Goal: Task Accomplishment & Management: Use online tool/utility

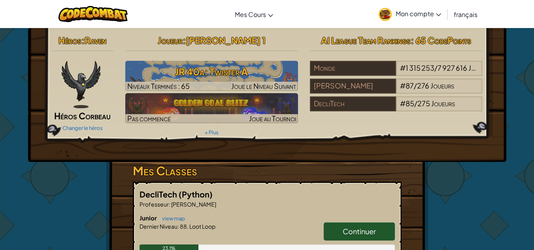
click at [409, 13] on span "Mon compte" at bounding box center [418, 13] width 45 height 8
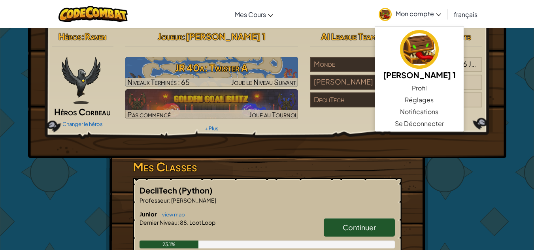
scroll to position [4, 0]
click at [361, 137] on div "Héros : [PERSON_NAME] Corbeau Changer le héros Joueur : [PERSON_NAME] 1 JR 40a:…" at bounding box center [267, 91] width 478 height 134
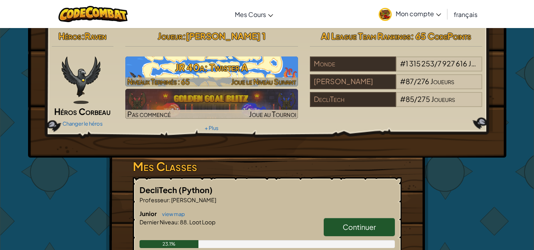
click at [250, 66] on h3 "JR 40a: Twister A" at bounding box center [211, 67] width 173 height 18
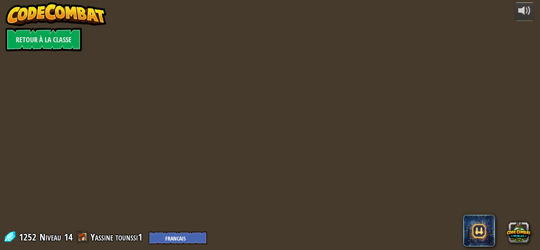
select select "fr"
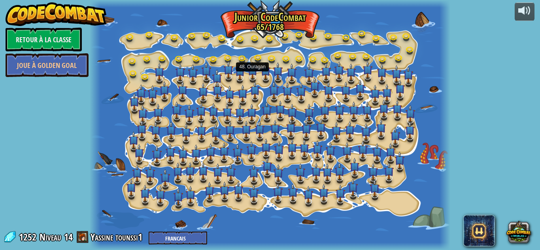
select select "fr"
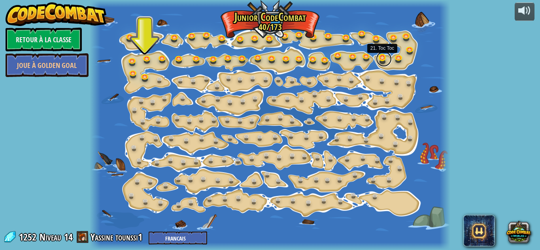
click at [379, 55] on link at bounding box center [384, 59] width 16 height 16
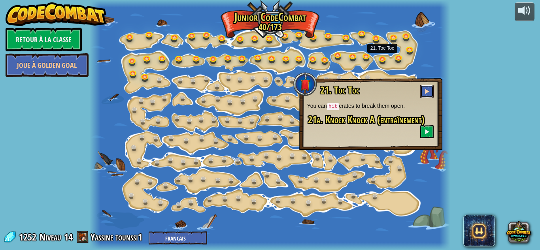
click at [422, 89] on button at bounding box center [426, 91] width 13 height 13
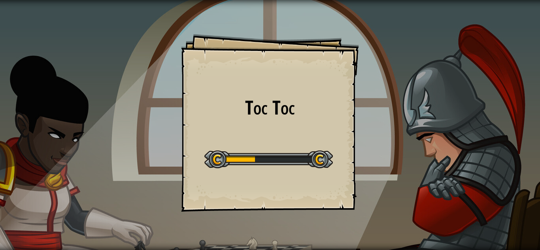
drag, startPoint x: 422, startPoint y: 89, endPoint x: 269, endPoint y: 181, distance: 179.1
click at [269, 181] on div "Toc Toc Goals Start Level Erreur de chargement du serveur Vous avez besoin d'un…" at bounding box center [270, 125] width 540 height 250
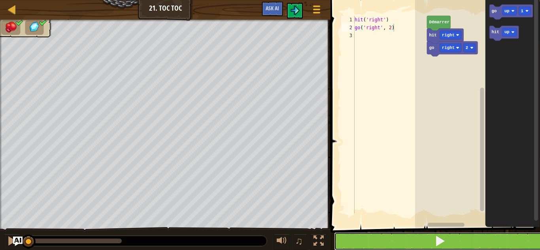
click at [424, 243] on button at bounding box center [440, 241] width 212 height 18
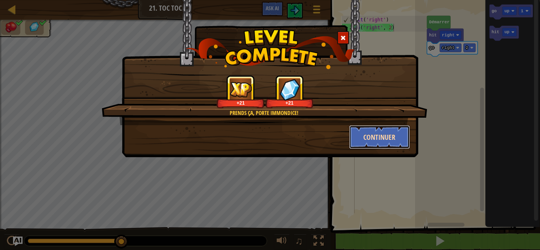
click at [380, 134] on button "Continuer" at bounding box center [379, 137] width 61 height 24
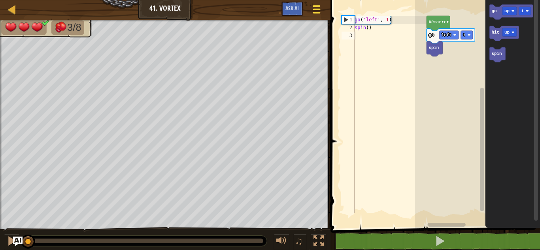
click at [311, 9] on div at bounding box center [316, 9] width 11 height 11
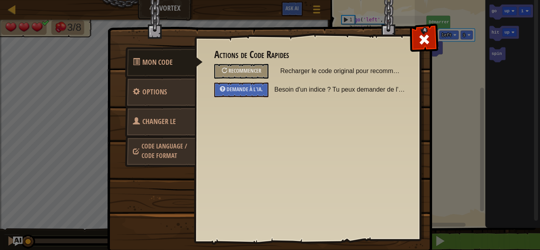
click at [160, 153] on span "Code Language / Code Format" at bounding box center [163, 151] width 45 height 18
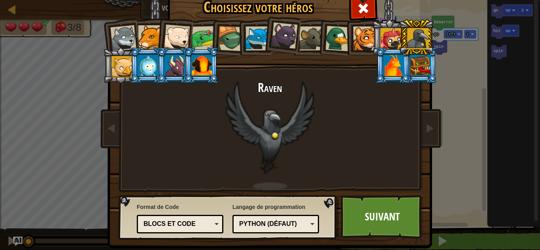
click at [413, 64] on div at bounding box center [420, 65] width 21 height 21
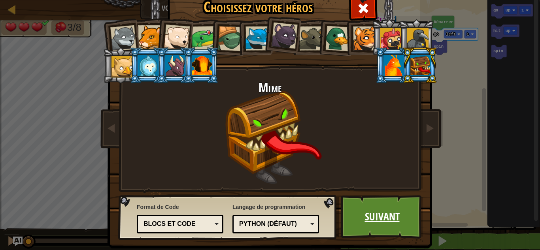
click at [377, 214] on link "Suivant" at bounding box center [382, 216] width 83 height 43
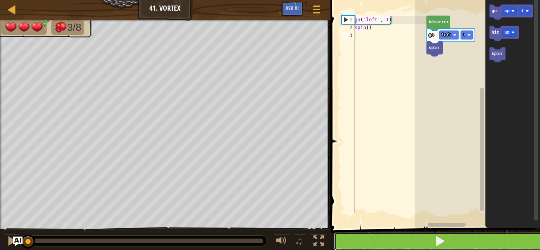
click at [438, 241] on span at bounding box center [439, 241] width 11 height 11
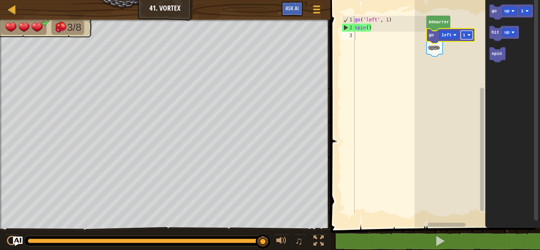
click at [467, 36] on rect "Espace de travail de Blocky" at bounding box center [467, 35] width 12 height 9
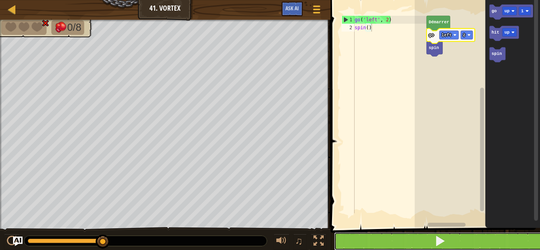
click at [426, 242] on button at bounding box center [440, 241] width 212 height 18
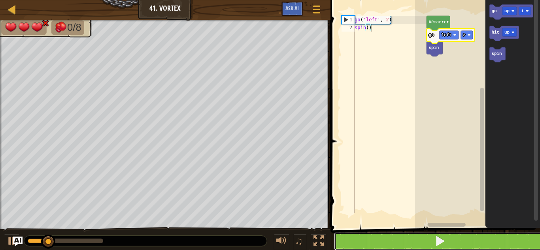
click at [426, 242] on button at bounding box center [440, 241] width 212 height 18
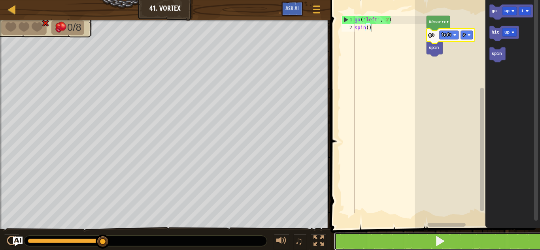
click at [371, 240] on button at bounding box center [440, 241] width 212 height 18
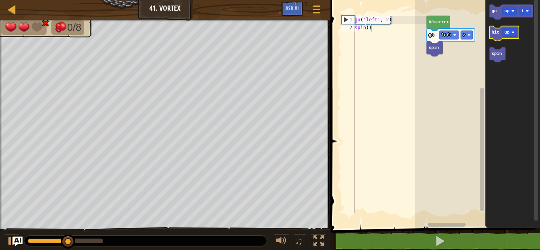
click at [497, 33] on text "hit" at bounding box center [496, 32] width 8 height 5
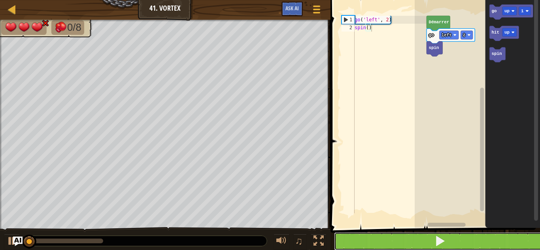
click at [397, 235] on button at bounding box center [440, 241] width 212 height 18
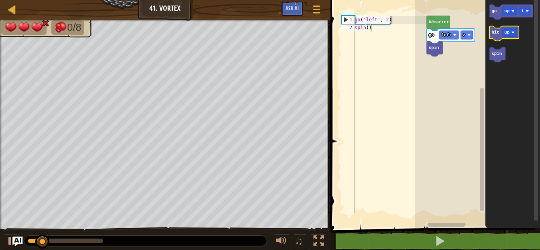
click at [510, 28] on icon "Espace de travail de Blocky" at bounding box center [503, 33] width 29 height 15
click at [507, 37] on rect "Espace de travail de Blocky" at bounding box center [509, 32] width 14 height 9
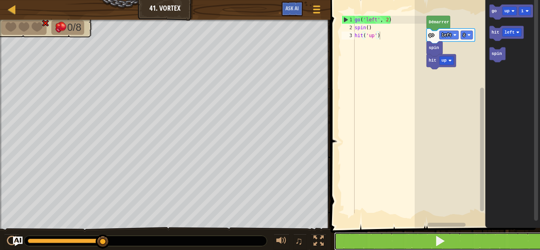
click at [450, 236] on button at bounding box center [440, 241] width 212 height 18
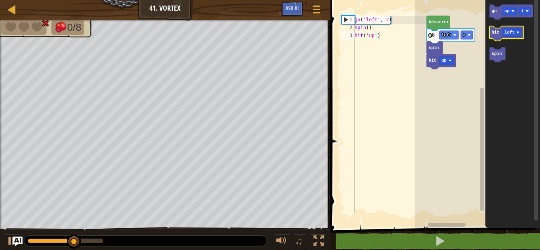
click at [492, 38] on icon "Espace de travail de Blocky" at bounding box center [506, 33] width 34 height 15
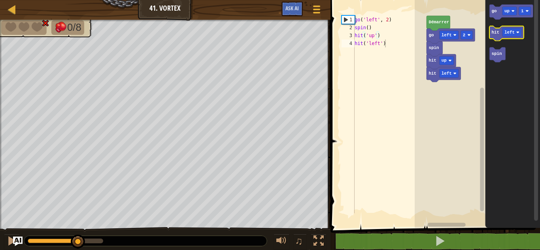
click at [492, 38] on icon "Espace de travail de Blocky" at bounding box center [506, 33] width 34 height 15
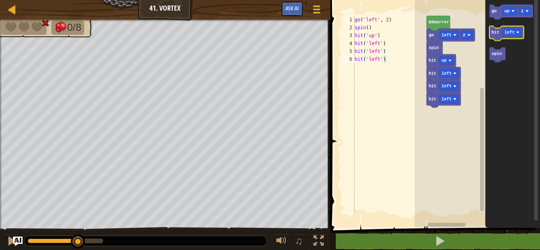
click at [492, 38] on icon "Espace de travail de Blocky" at bounding box center [506, 33] width 34 height 15
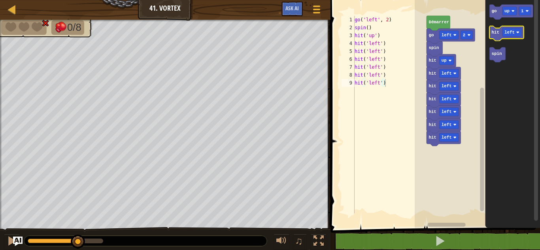
click at [492, 38] on icon "Espace de travail de Blocky" at bounding box center [506, 33] width 34 height 15
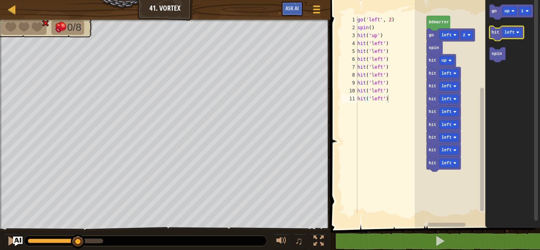
click at [492, 38] on icon "Espace de travail de Blocky" at bounding box center [506, 33] width 34 height 15
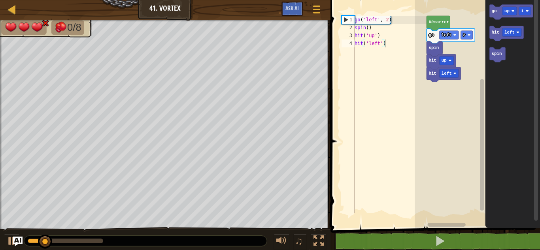
click at [511, 195] on icon "Espace de travail de Blocky" at bounding box center [512, 112] width 55 height 232
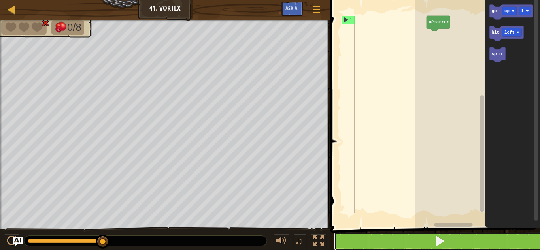
click at [441, 247] on span at bounding box center [439, 241] width 11 height 11
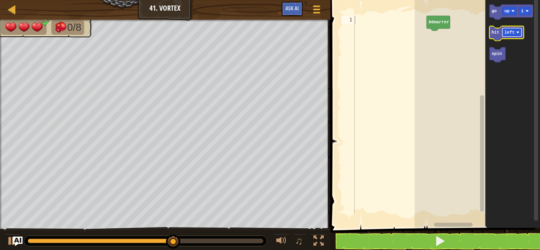
click at [514, 34] on rect "Espace de travail de Blocky" at bounding box center [511, 32] width 19 height 9
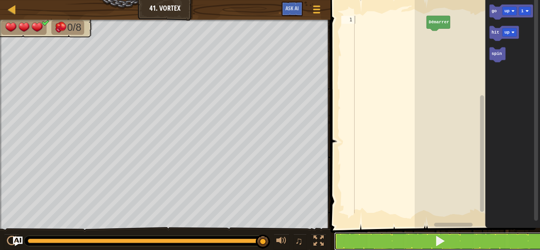
click at [442, 239] on span at bounding box center [439, 241] width 11 height 11
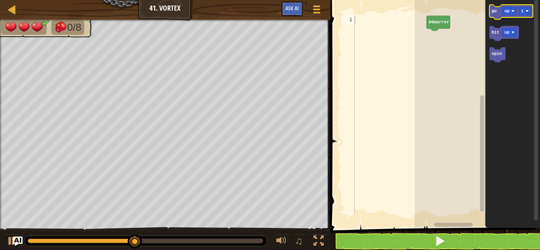
click at [494, 13] on text "go" at bounding box center [494, 11] width 5 height 5
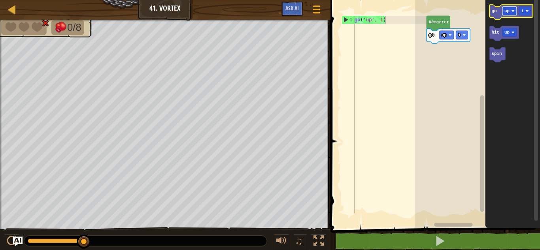
click at [508, 12] on text "up" at bounding box center [506, 11] width 5 height 5
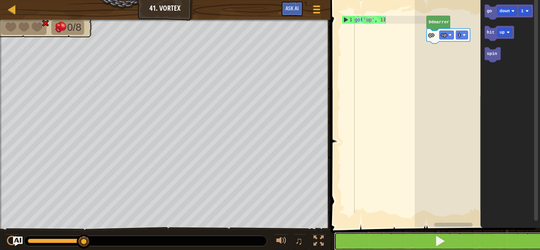
click at [464, 237] on button at bounding box center [440, 241] width 212 height 18
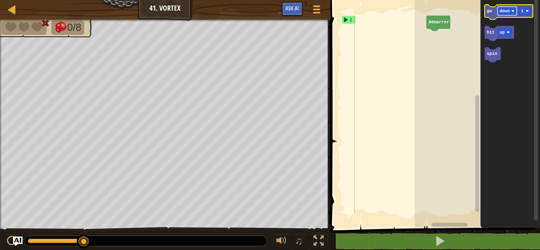
click at [512, 10] on image "Espace de travail de Blocky" at bounding box center [512, 10] width 3 height 3
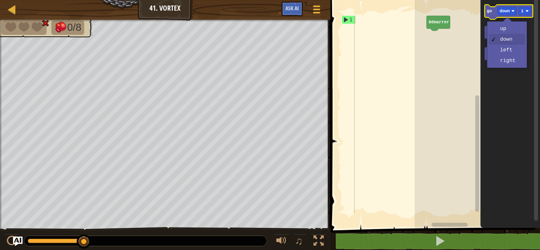
click at [487, 12] on icon "Espace de travail de Blocky" at bounding box center [509, 12] width 48 height 15
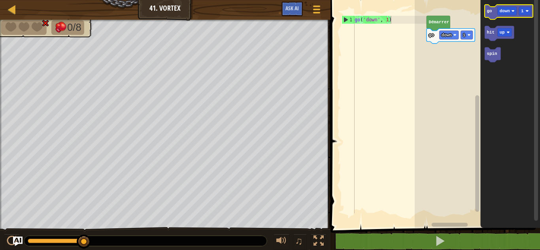
click at [490, 15] on icon "Espace de travail de Blocky" at bounding box center [509, 12] width 48 height 15
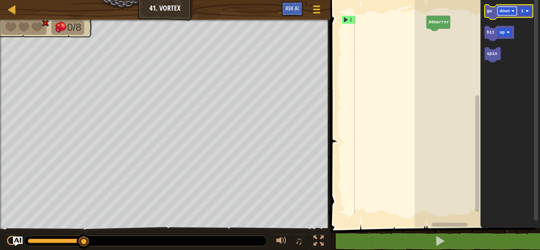
click at [504, 13] on text "down" at bounding box center [505, 11] width 10 height 5
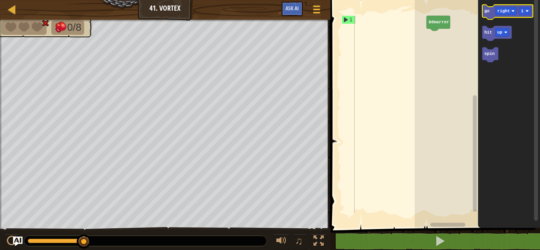
click at [485, 10] on text "go" at bounding box center [487, 11] width 5 height 5
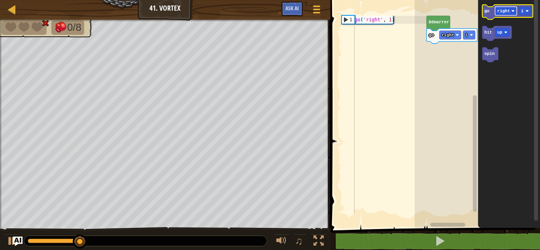
click at [505, 12] on text "right" at bounding box center [503, 11] width 13 height 5
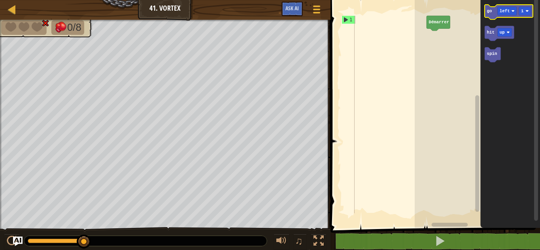
click at [494, 13] on icon "Espace de travail de Blocky" at bounding box center [509, 12] width 48 height 15
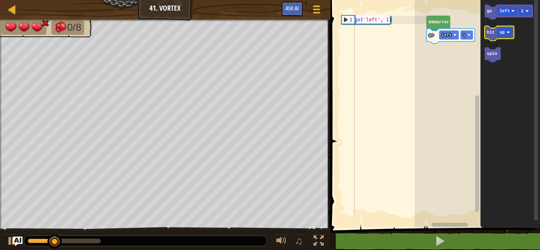
click at [488, 36] on icon "Espace de travail de Blocky" at bounding box center [499, 33] width 29 height 15
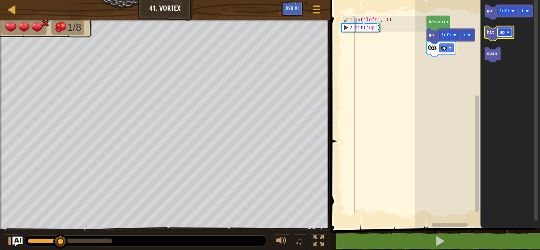
click at [501, 31] on text "up" at bounding box center [502, 32] width 5 height 5
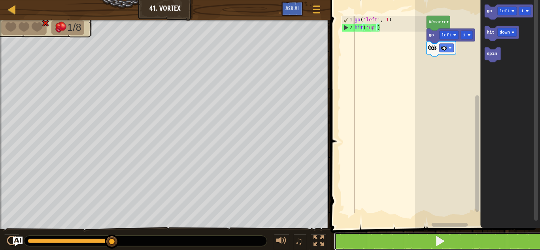
click at [431, 241] on button at bounding box center [440, 241] width 212 height 18
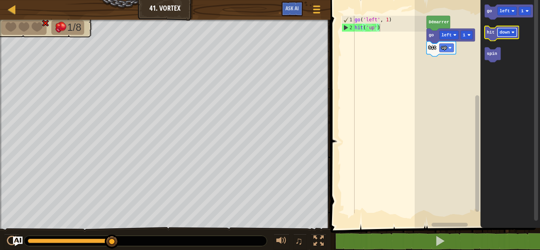
click at [502, 32] on text "down" at bounding box center [505, 32] width 10 height 5
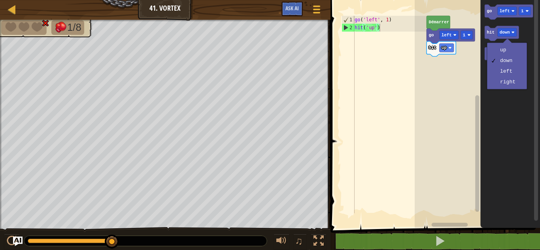
click at [475, 80] on g "Espace de travail de Blocky" at bounding box center [477, 109] width 6 height 226
